Goal: Information Seeking & Learning: Learn about a topic

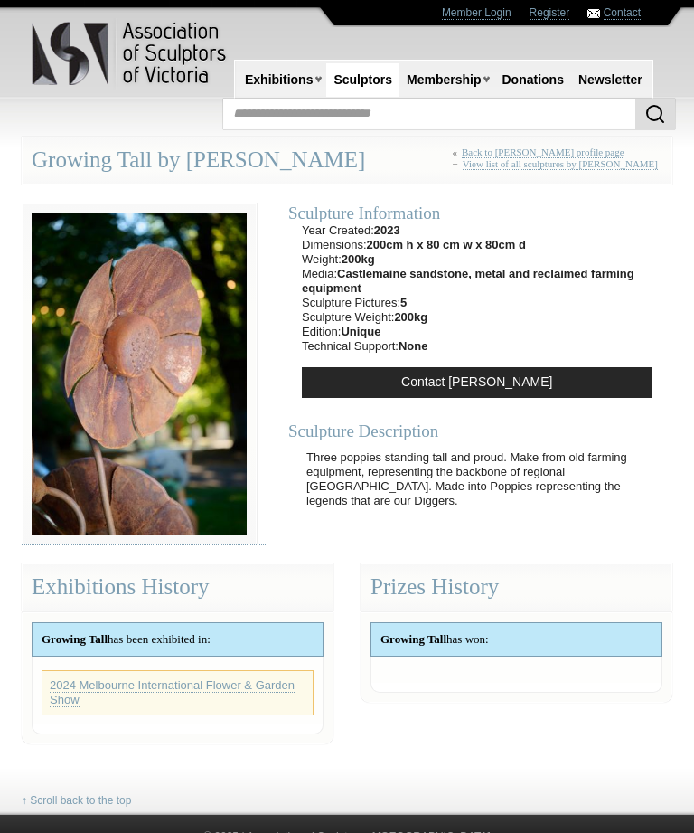
click at [378, 77] on link "Sculptors" at bounding box center [362, 79] width 73 height 33
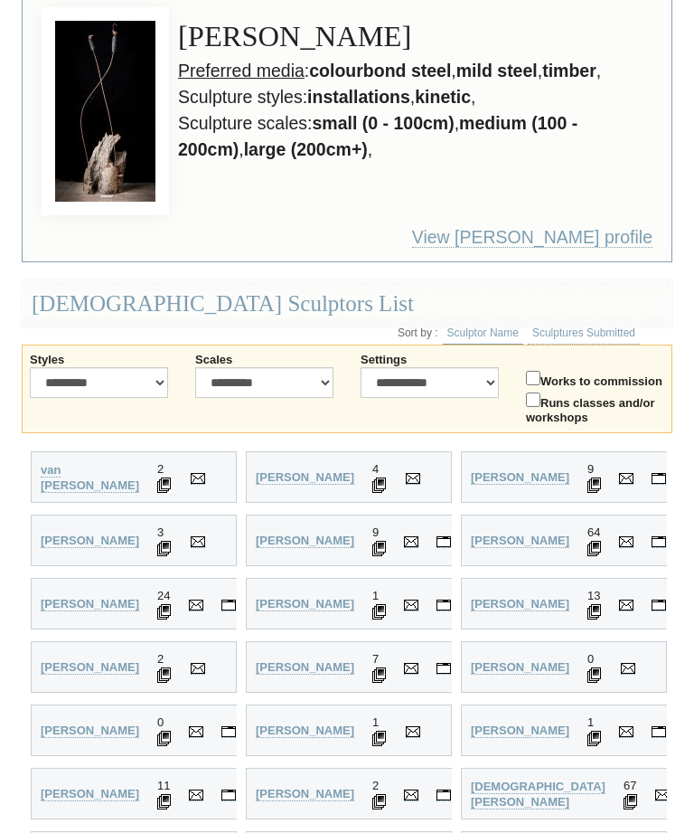
scroll to position [175, 0]
click at [306, 598] on strong "Andrews, Tracy Joy" at bounding box center [305, 605] width 99 height 14
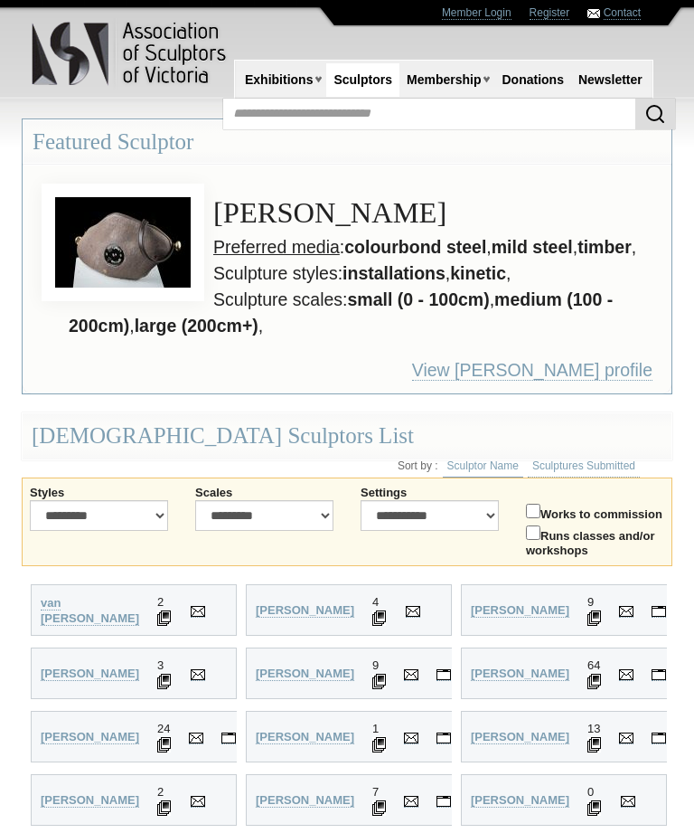
scroll to position [176, 0]
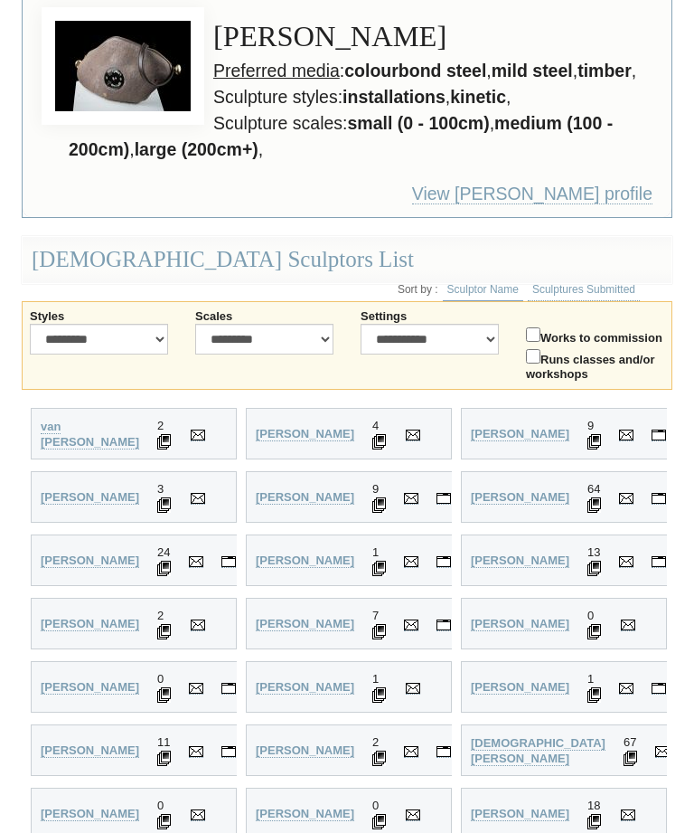
click at [171, 428] on td "2" at bounding box center [164, 434] width 33 height 51
click at [86, 680] on strong "Bancroft, Ro" at bounding box center [90, 687] width 99 height 14
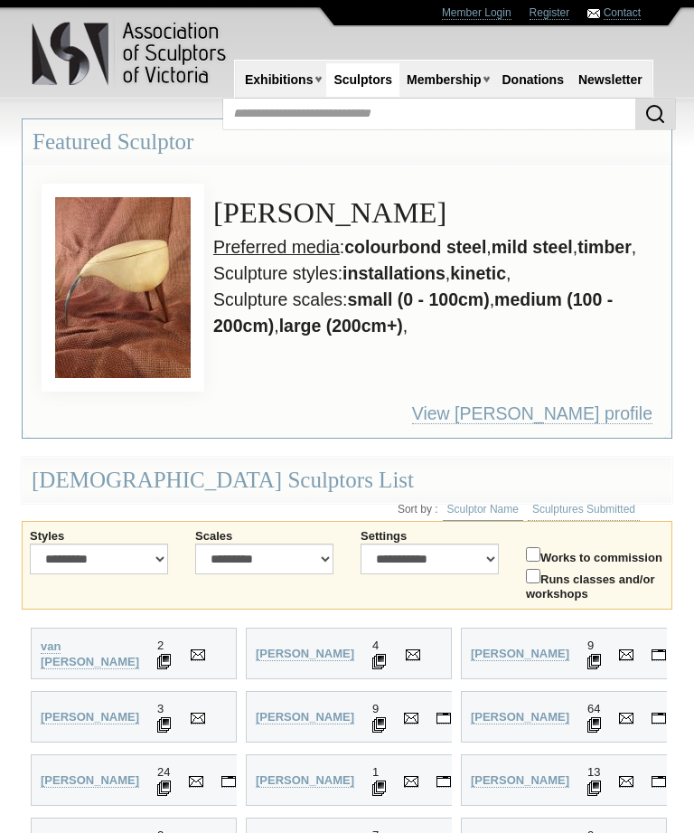
scroll to position [176, 0]
